Goal: Navigation & Orientation: Find specific page/section

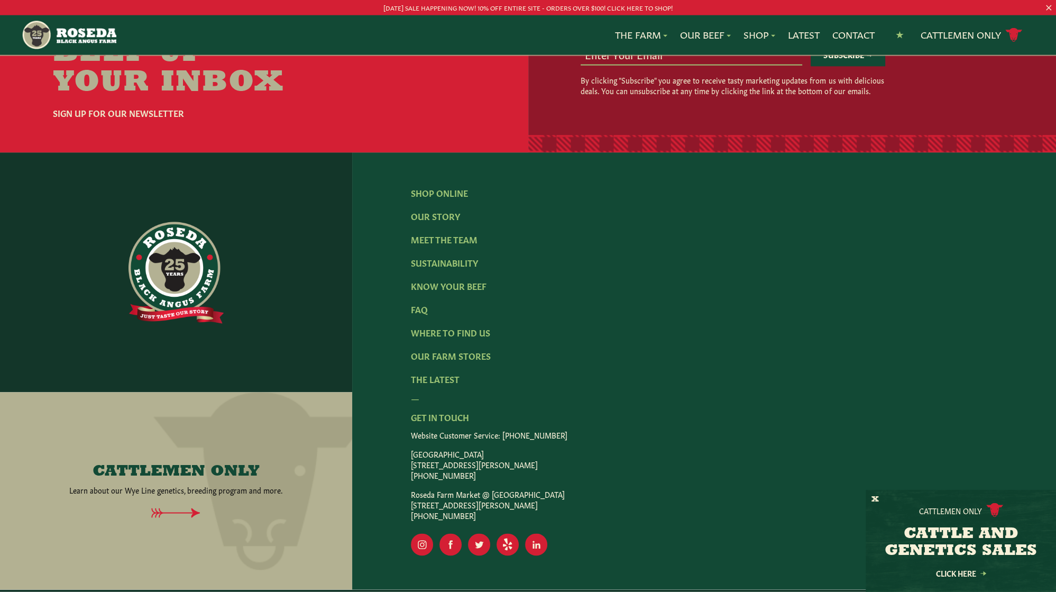
scroll to position [1609, 0]
click at [777, 97] on link "Freezer Beef" at bounding box center [781, 95] width 62 height 14
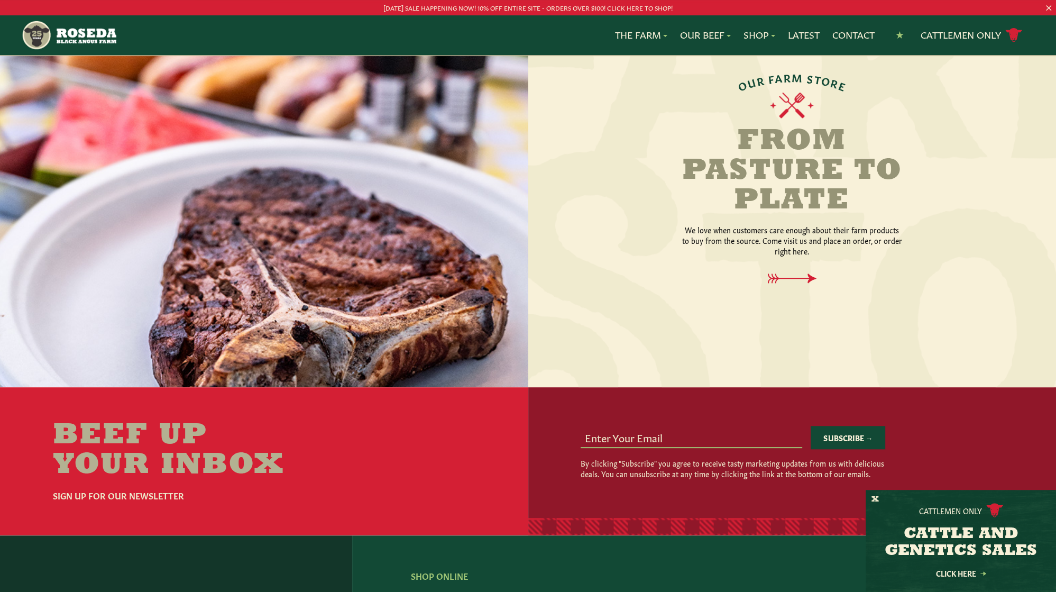
scroll to position [1226, 0]
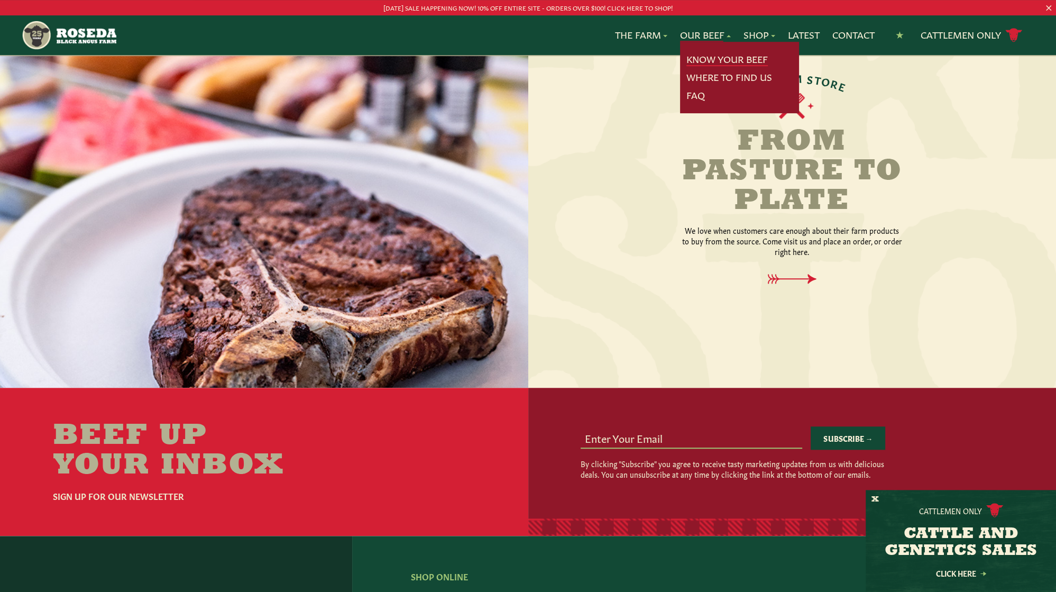
click at [724, 59] on link "Know Your Beef" at bounding box center [726, 59] width 81 height 14
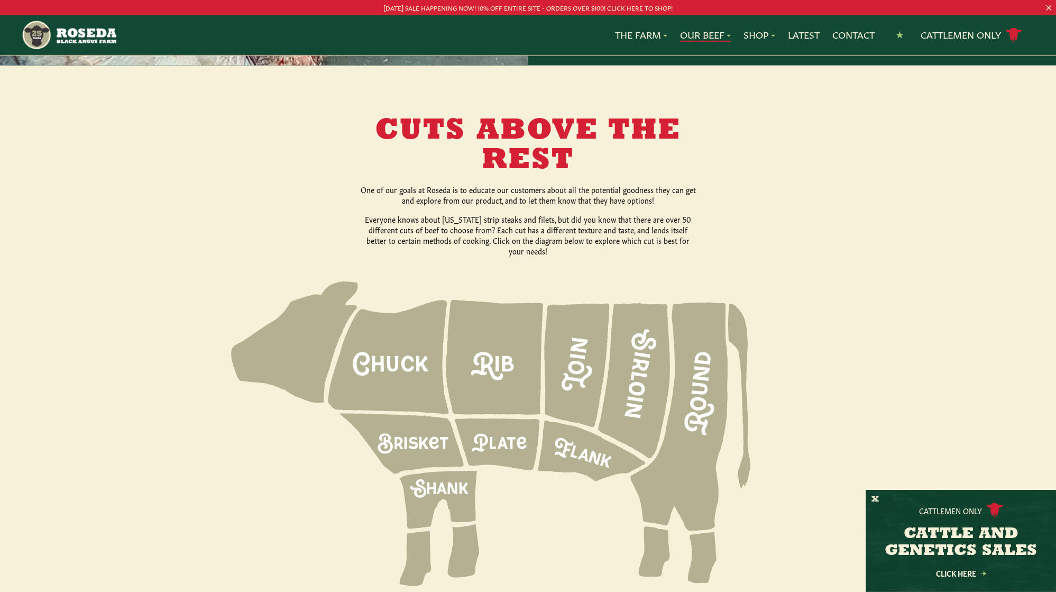
scroll to position [1256, 0]
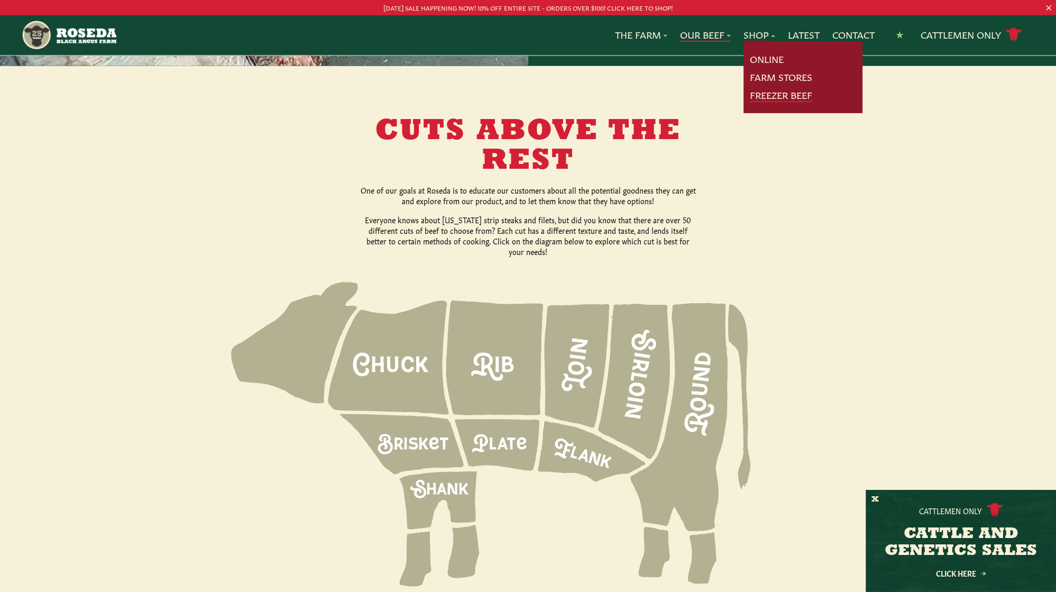
click at [769, 93] on link "Freezer Beef" at bounding box center [781, 95] width 62 height 14
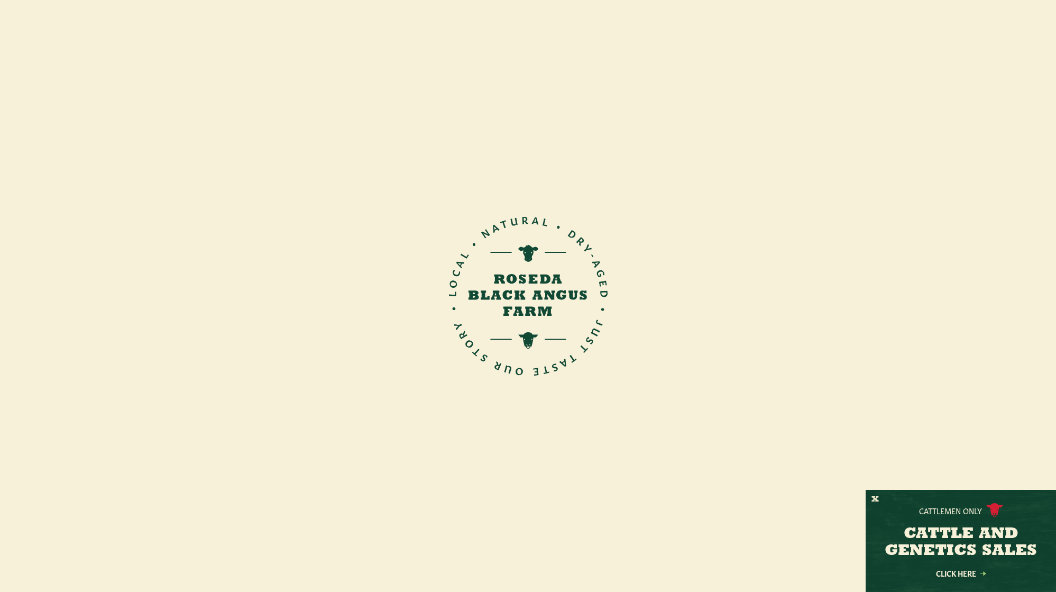
scroll to position [1580, 0]
